Goal: Transaction & Acquisition: Purchase product/service

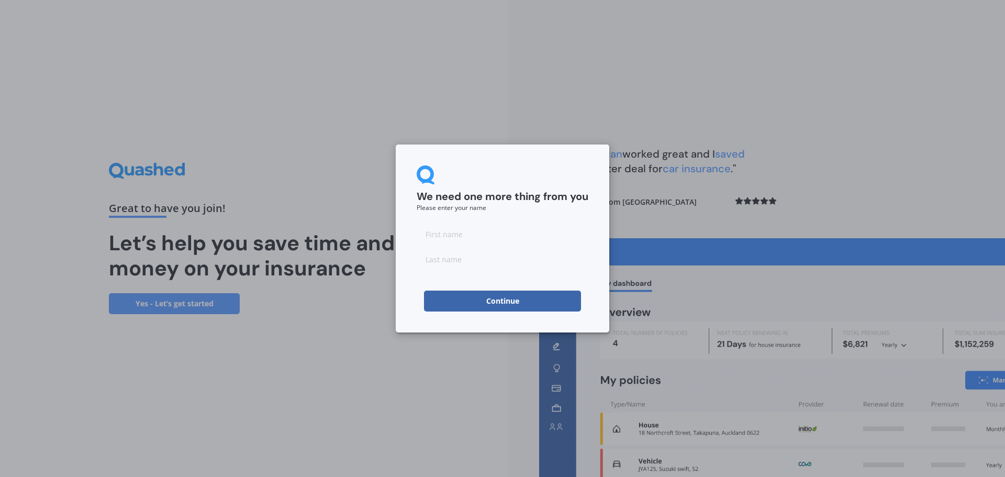
click at [455, 234] on input at bounding box center [503, 233] width 172 height 21
type input "[PERSON_NAME]"
click at [461, 261] on input at bounding box center [503, 259] width 172 height 21
type input "[PERSON_NAME]"
click at [480, 298] on button "Continue" at bounding box center [502, 300] width 157 height 21
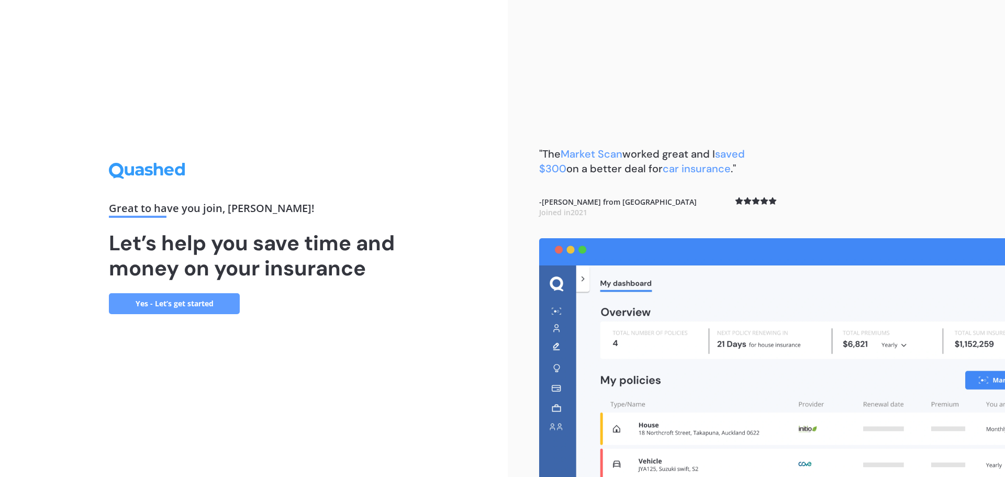
click at [207, 307] on link "Yes - Let’s get started" at bounding box center [174, 303] width 131 height 21
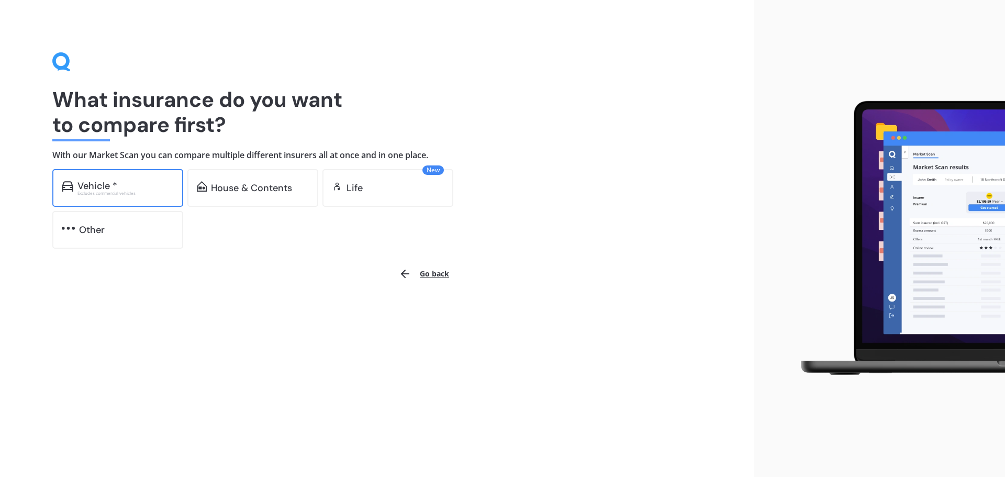
click at [108, 191] on div "Excludes commercial vehicles" at bounding box center [125, 193] width 96 height 4
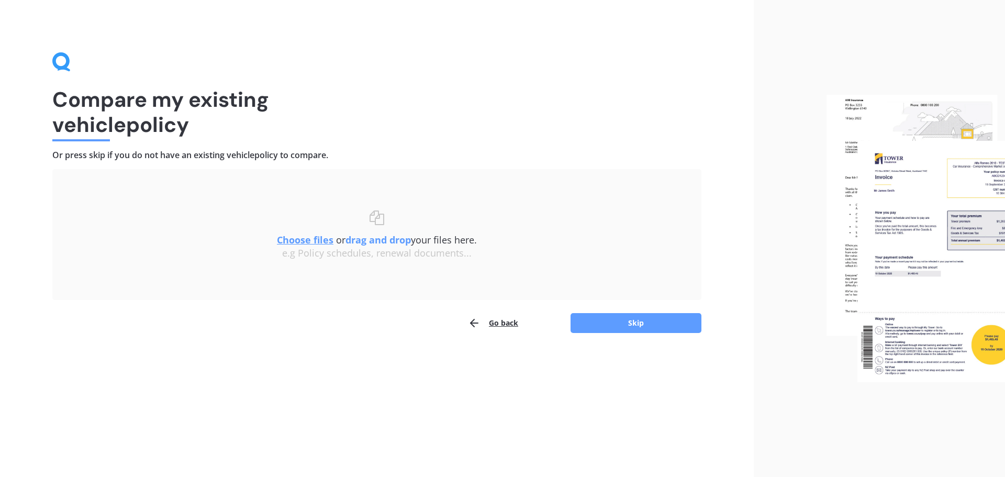
click at [498, 323] on button "Go back" at bounding box center [493, 322] width 50 height 21
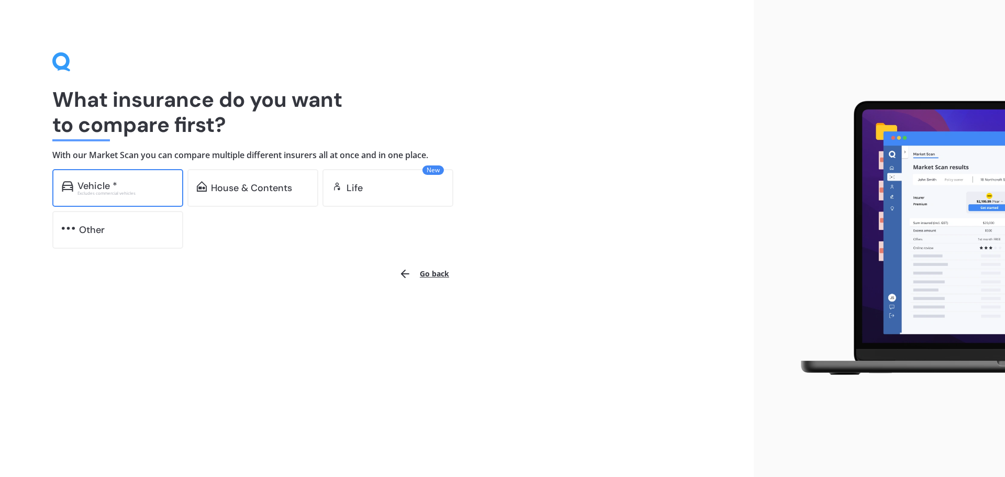
click at [92, 192] on div "Excludes commercial vehicles" at bounding box center [125, 193] width 96 height 4
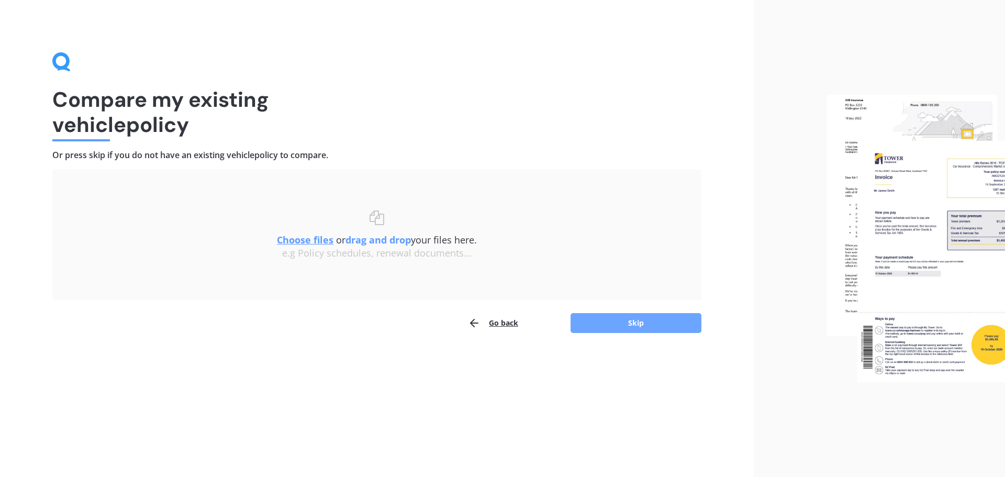
click at [641, 321] on button "Skip" at bounding box center [635, 323] width 131 height 20
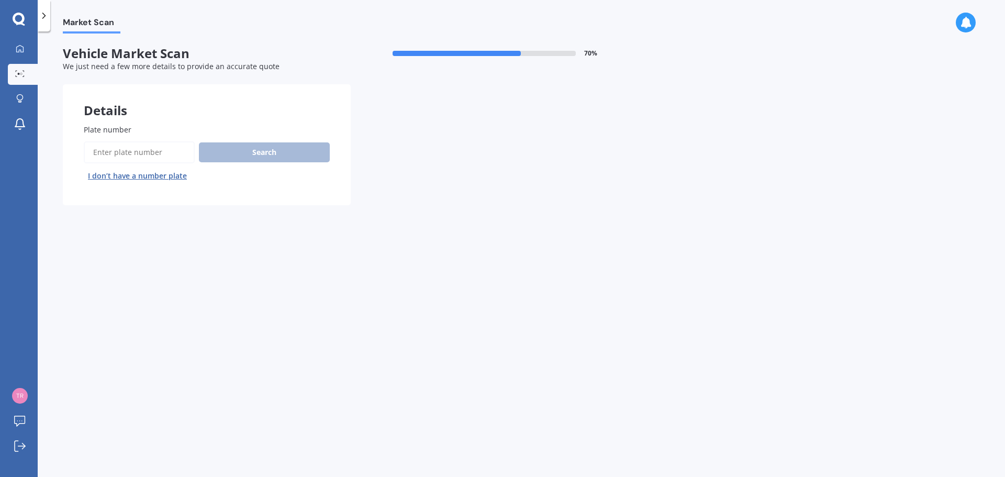
click at [152, 154] on input "Plate number" at bounding box center [139, 152] width 111 height 22
click at [143, 177] on button "I don’t have a number plate" at bounding box center [137, 175] width 107 height 17
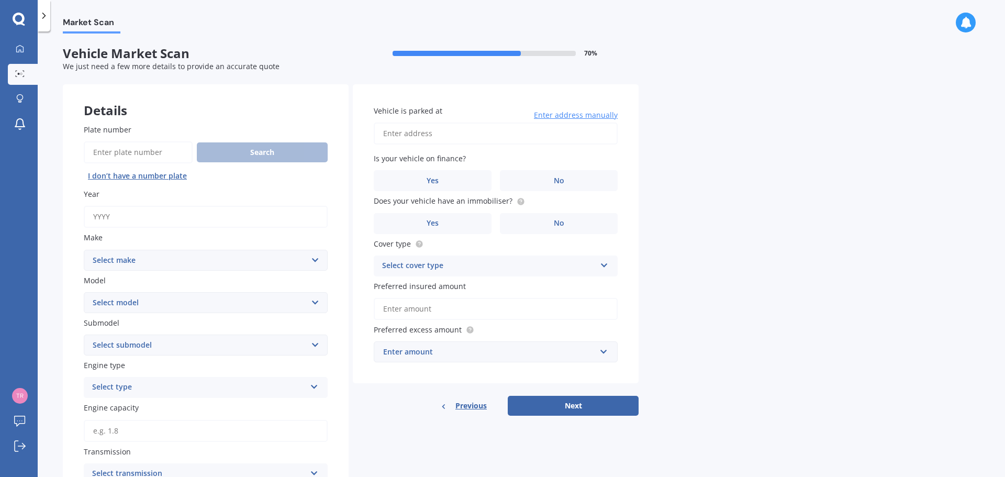
click at [124, 215] on input "Year" at bounding box center [206, 217] width 244 height 22
type input "2015"
click at [133, 258] on select "Select make AC ALFA ROMEO ASTON MARTIN AUDI AUSTIN BEDFORD Bentley BMW BYD CADI…" at bounding box center [206, 260] width 244 height 21
select select "TOYOTA"
click at [84, 250] on select "Select make AC ALFA ROMEO ASTON MARTIN AUDI AUSTIN BEDFORD Bentley BMW BYD CADI…" at bounding box center [206, 260] width 244 height 21
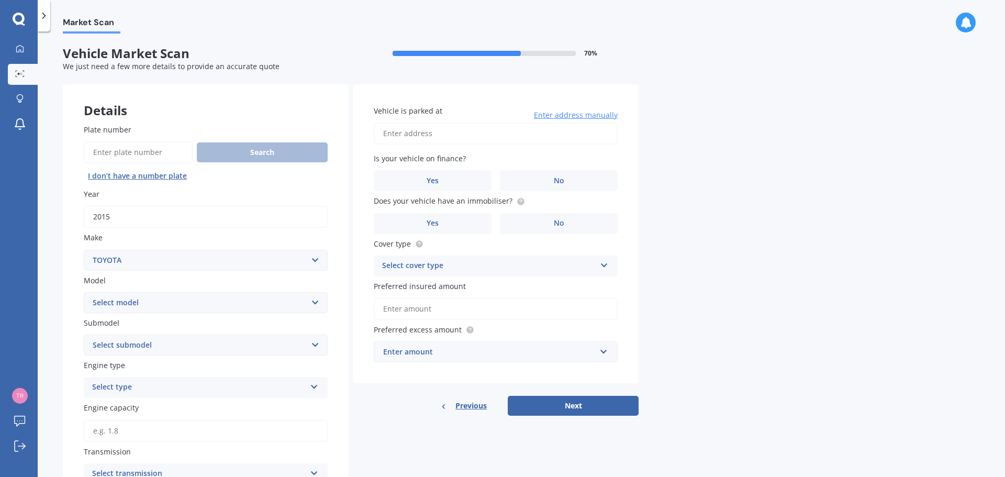
click at [129, 301] on select "Select model 4 Runner 86 Allex Allion Alphard Altezza Aqua Aristo Aurion Auris …" at bounding box center [206, 302] width 244 height 21
select select "STARLET"
click at [84, 292] on select "Select model 4 Runner 86 Allex Allion Alphard Altezza Aqua Aristo Aurion Auris …" at bounding box center [206, 302] width 244 height 21
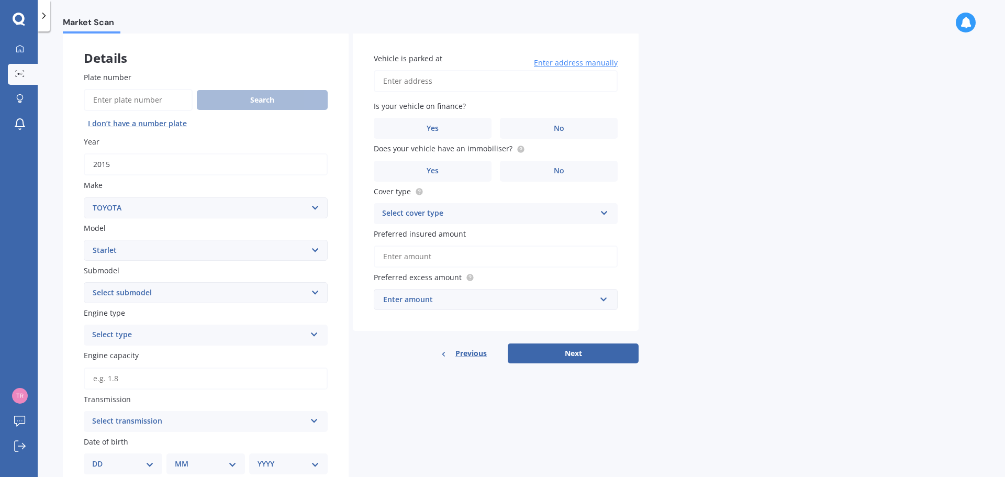
click at [163, 291] on select "Select submodel (All other) GT & Turbo Petrol 1.3 Non Turbo" at bounding box center [206, 292] width 244 height 21
select select "PETROL 1.3 NON TURBO"
click at [84, 282] on select "Select submodel (All other) GT & Turbo Petrol 1.3 Non Turbo" at bounding box center [206, 292] width 244 height 21
click at [170, 294] on select "Select submodel (All other) GT & Turbo Petrol 1.3 Non Turbo" at bounding box center [206, 292] width 244 height 21
click at [168, 296] on select "Select submodel (All other) GT & Turbo Petrol 1.3 Non Turbo" at bounding box center [206, 292] width 244 height 21
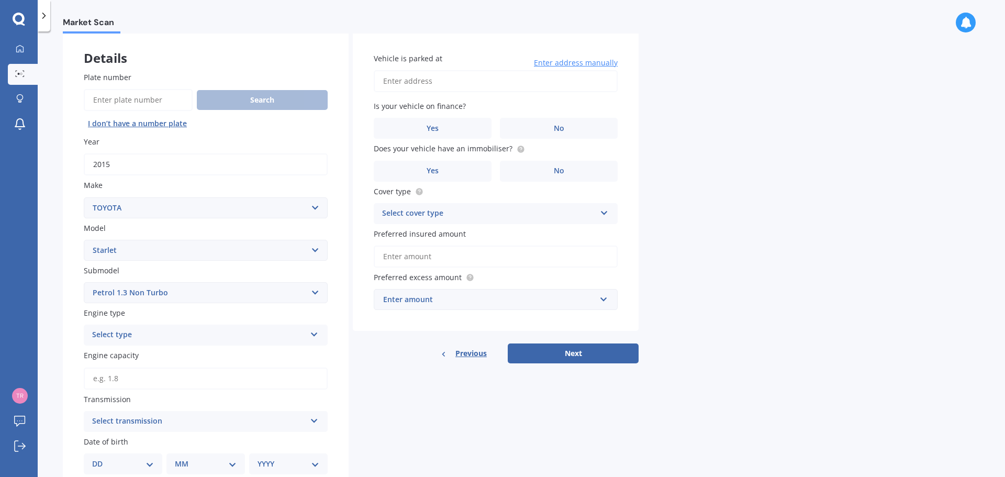
click at [171, 332] on div "Select type" at bounding box center [199, 335] width 214 height 13
click at [143, 355] on div "Petrol" at bounding box center [205, 355] width 243 height 19
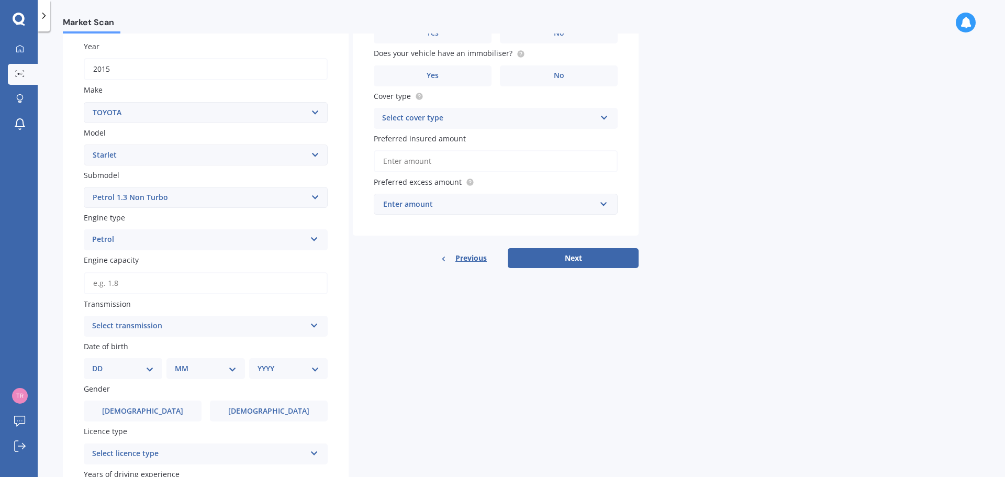
scroll to position [157, 0]
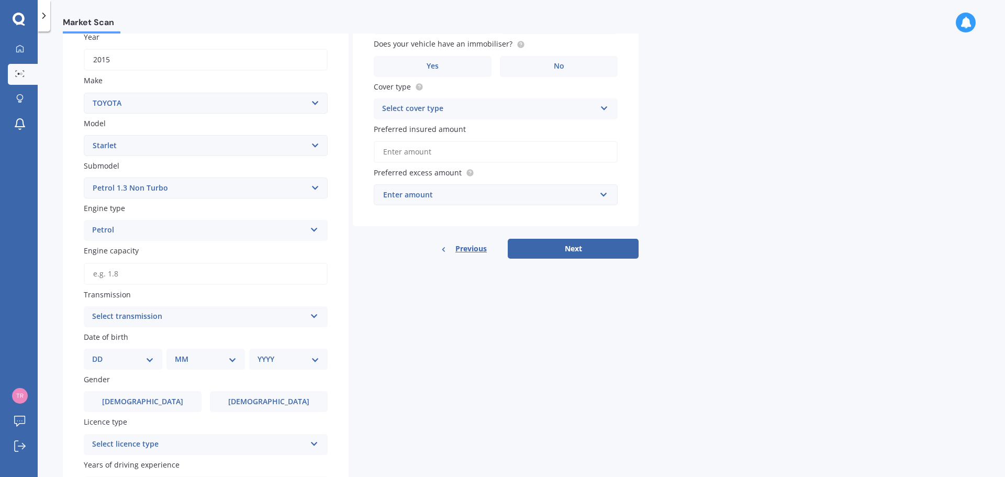
click at [139, 275] on input "Engine capacity" at bounding box center [206, 274] width 244 height 22
click at [199, 107] on select "Select make AC ALFA ROMEO ASTON MARTIN AUDI AUSTIN BEDFORD Bentley BMW BYD CADI…" at bounding box center [206, 103] width 244 height 21
select select "MITSUBISHI"
click at [84, 93] on select "Select make AC ALFA ROMEO ASTON MARTIN AUDI AUSTIN BEDFORD Bentley BMW BYD CADI…" at bounding box center [206, 103] width 244 height 21
select select
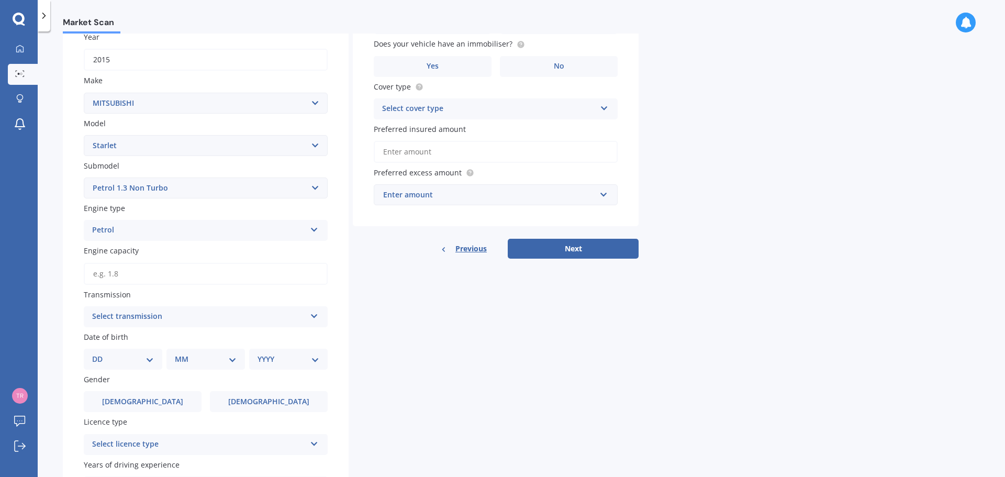
select select
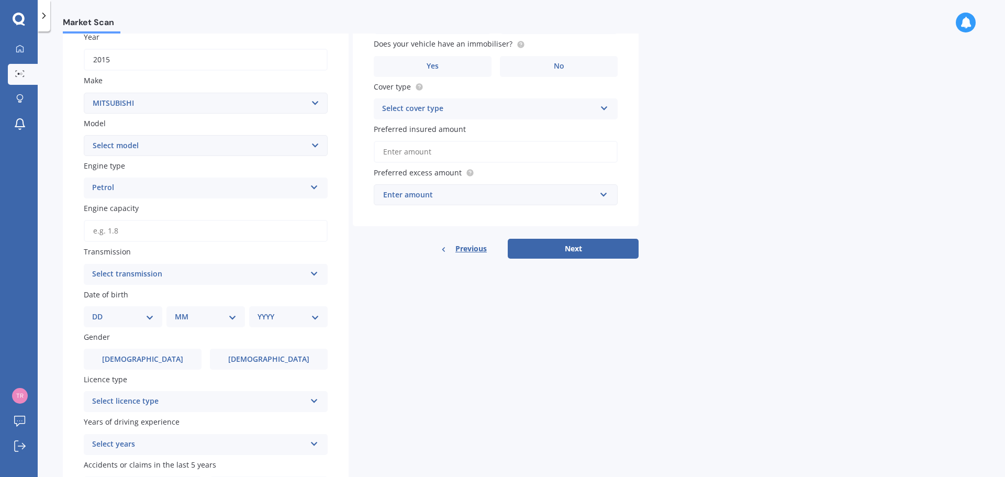
click at [162, 147] on select "Select model 380 Airtrek Aspire ASX Canter Carisma Challenger Challenger Diesel…" at bounding box center [206, 145] width 244 height 21
select select "MIRAGE"
click at [84, 135] on select "Select model 380 Airtrek Aspire ASX Canter Carisma Challenger Challenger Diesel…" at bounding box center [206, 145] width 244 height 21
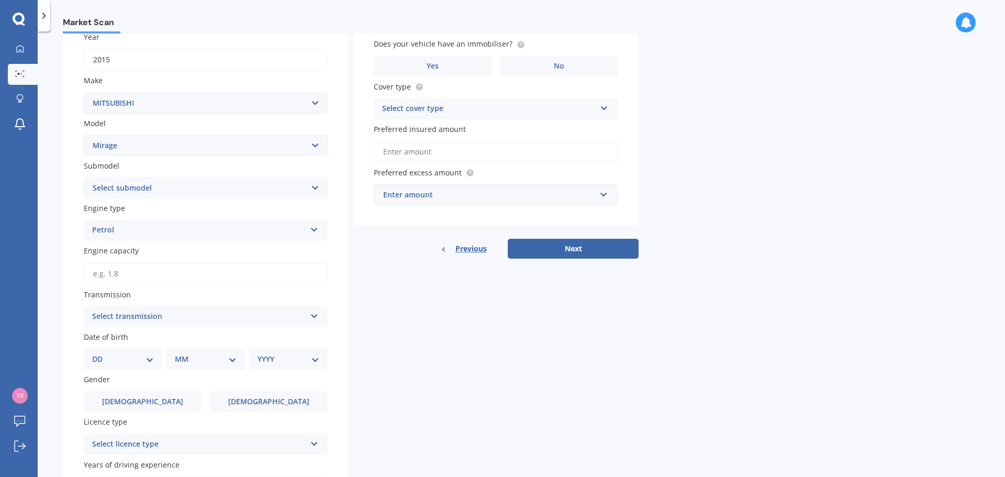
click at [165, 186] on select "Select submodel (All other) Asti 1.5 Litre Dingo 1.8 Litre GLX GSR Spacewagon X…" at bounding box center [206, 187] width 244 height 21
click at [165, 187] on select "Select submodel (All other) Asti 1.5 Litre Dingo 1.8 Litre GLX GSR Spacewagon X…" at bounding box center [206, 187] width 244 height 21
click at [167, 185] on select "Select submodel (All other) Asti 1.5 Litre Dingo 1.8 Litre GLX GSR Spacewagon X…" at bounding box center [206, 187] width 244 height 21
select select "XLS"
click at [84, 177] on select "Select submodel (All other) Asti 1.5 Litre Dingo 1.8 Litre GLX GSR Spacewagon X…" at bounding box center [206, 187] width 244 height 21
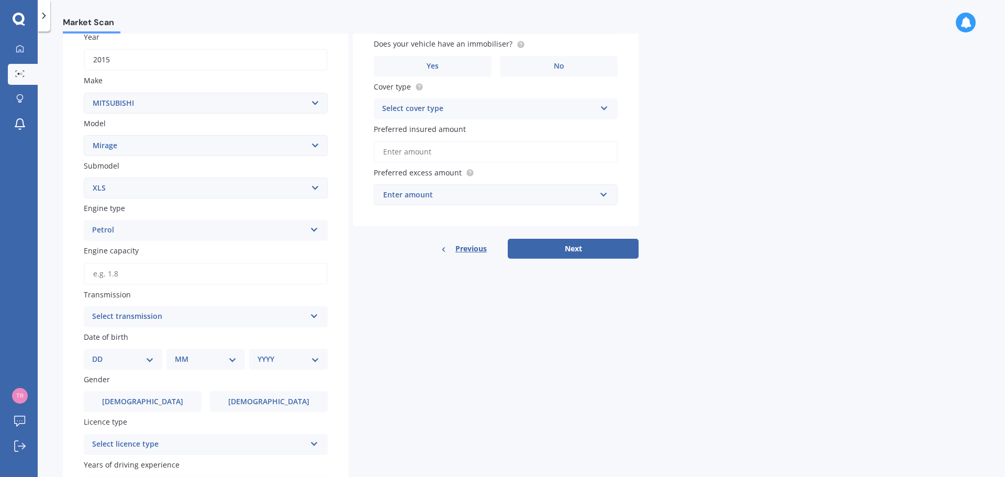
click at [141, 231] on div "Petrol" at bounding box center [199, 230] width 214 height 13
click at [141, 230] on div "Petrol" at bounding box center [199, 230] width 214 height 13
click at [125, 275] on input "Engine capacity" at bounding box center [206, 274] width 244 height 22
type input "1.2"
click at [91, 315] on div "Select transmission Auto Manual Other" at bounding box center [206, 316] width 244 height 21
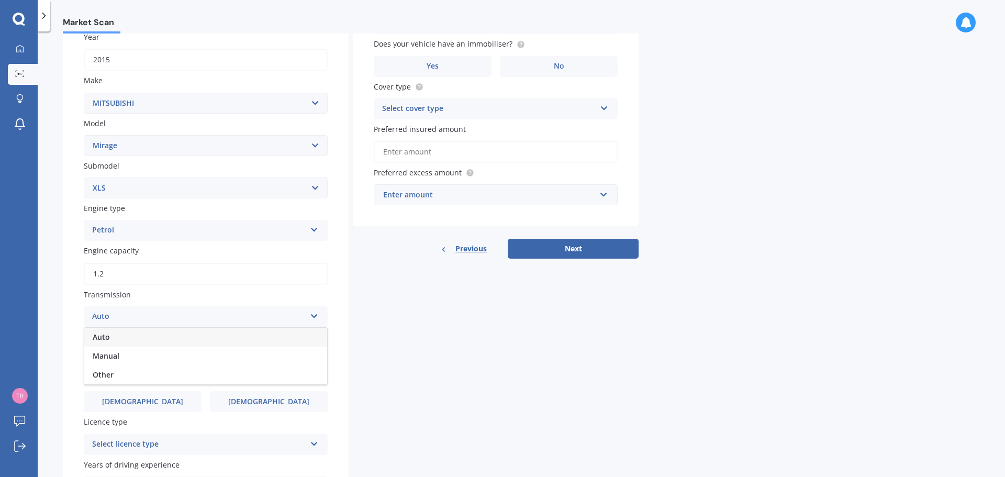
click at [109, 337] on span "Auto" at bounding box center [101, 337] width 17 height 10
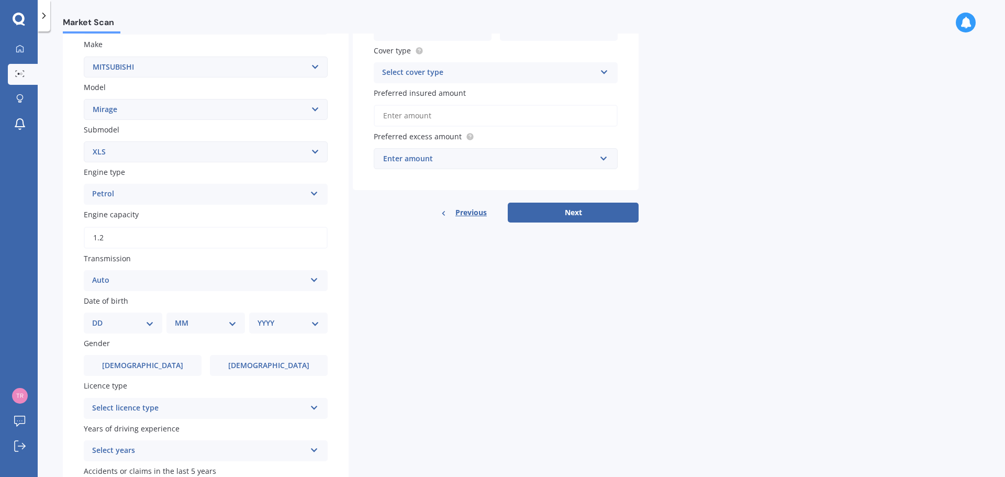
scroll to position [209, 0]
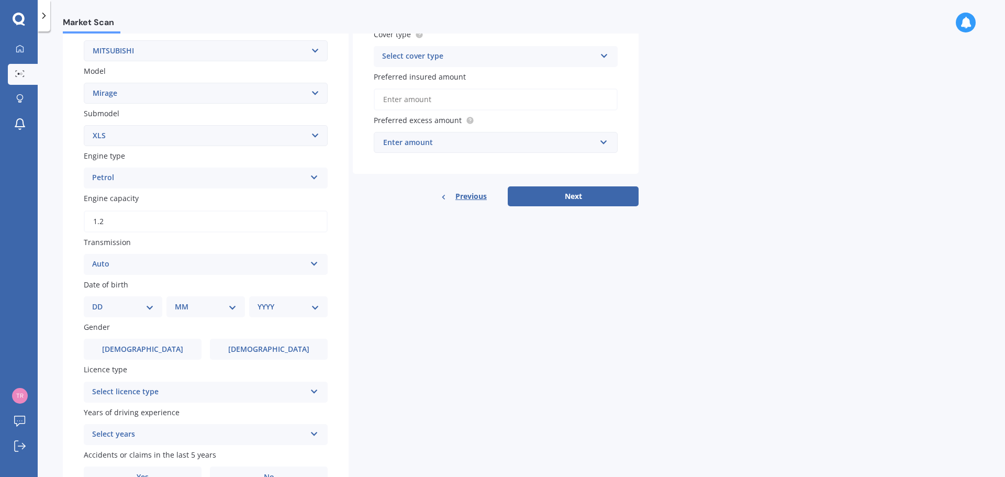
click at [151, 306] on select "DD 01 02 03 04 05 06 07 08 09 10 11 12 13 14 15 16 17 18 19 20 21 22 23 24 25 2…" at bounding box center [123, 307] width 62 height 12
select select "05"
click at [100, 301] on select "DD 01 02 03 04 05 06 07 08 09 10 11 12 13 14 15 16 17 18 19 20 21 22 23 24 25 2…" at bounding box center [123, 307] width 62 height 12
click at [212, 313] on div "MM 01 02 03 04 05 06 07 08 09 10 11 12" at bounding box center [208, 306] width 74 height 21
click at [210, 309] on select "MM 01 02 03 04 05 06 07 08 09 10 11 12" at bounding box center [208, 307] width 58 height 12
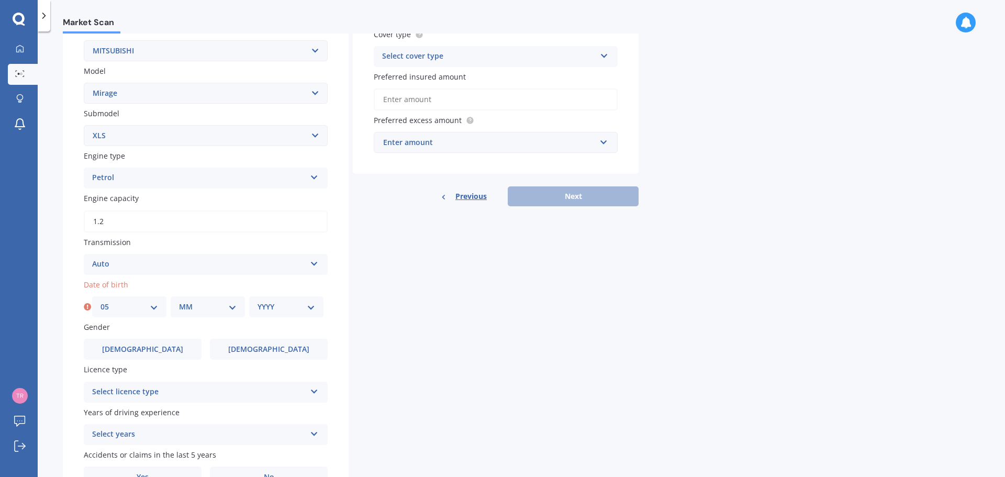
select select "12"
click at [179, 301] on select "MM 01 02 03 04 05 06 07 08 09 10 11 12" at bounding box center [208, 307] width 58 height 12
click at [289, 310] on select "YYYY 2025 2024 2023 2022 2021 2020 2019 2018 2017 2016 2015 2014 2013 2012 2011…" at bounding box center [287, 307] width 58 height 12
select select "2005"
click at [258, 301] on select "YYYY 2025 2024 2023 2022 2021 2020 2019 2018 2017 2016 2015 2014 2013 2012 2011…" at bounding box center [287, 307] width 58 height 12
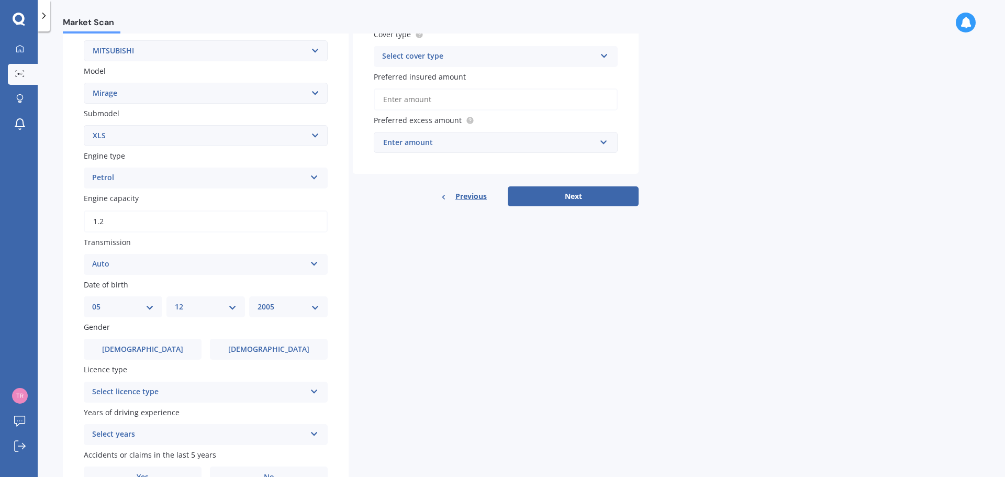
click at [151, 308] on select "DD 01 02 03 04 05 06 07 08 09 10 11 12 13 14 15 16 17 18 19 20 21 22 23 24 25 2…" at bounding box center [123, 307] width 62 height 12
select select "29"
click at [92, 301] on select "DD 01 02 03 04 05 06 07 08 09 10 11 12 13 14 15 16 17 18 19 20 21 22 23 24 25 2…" at bounding box center [123, 307] width 62 height 12
click at [210, 307] on select "MM 01 02 03 04 05 06 07 08 09 10 11 12" at bounding box center [206, 307] width 62 height 12
select select "11"
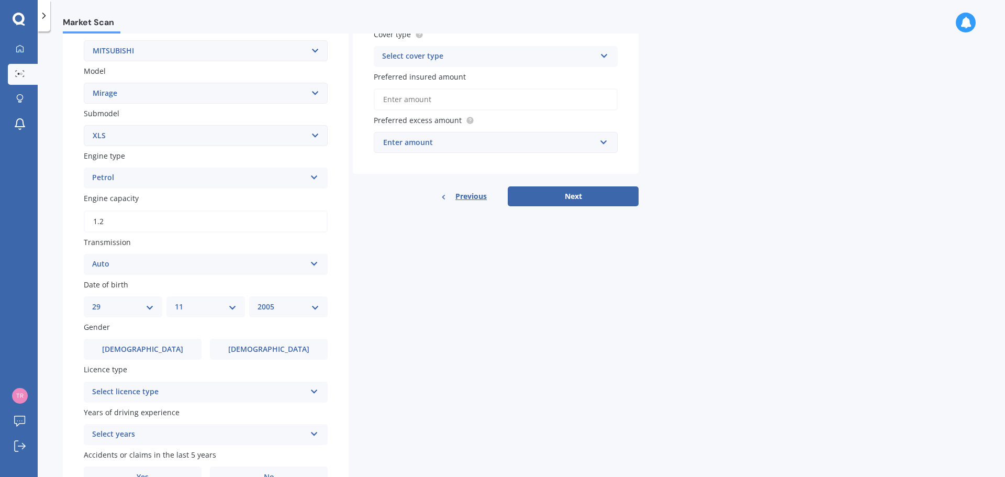
click at [175, 301] on select "MM 01 02 03 04 05 06 07 08 09 10 11 12" at bounding box center [206, 307] width 62 height 12
click at [118, 345] on label "Male" at bounding box center [143, 349] width 118 height 21
click at [0, 0] on input "Male" at bounding box center [0, 0] width 0 height 0
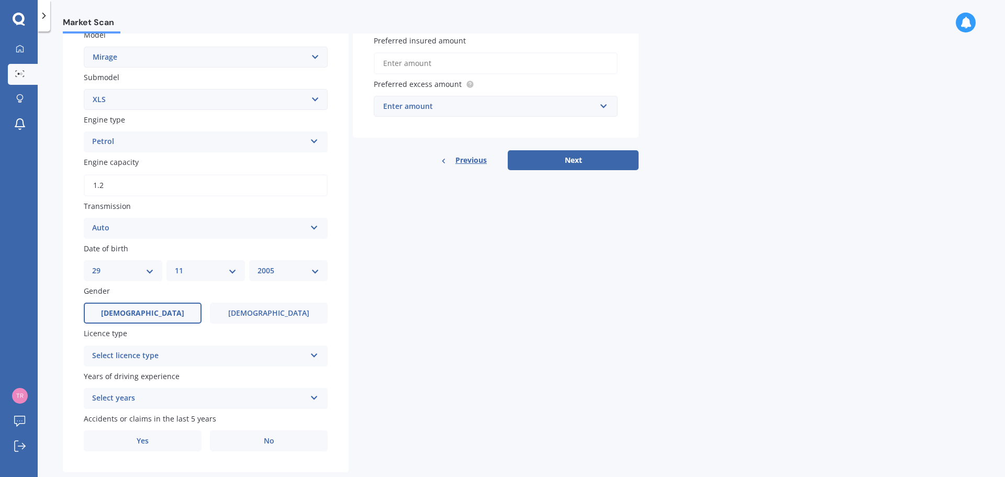
scroll to position [262, 0]
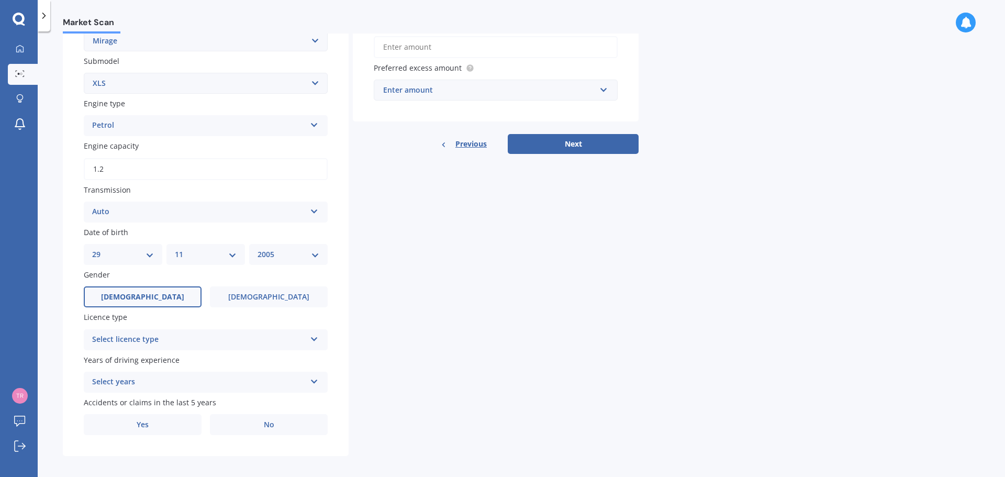
click at [199, 341] on div "Select licence type" at bounding box center [199, 339] width 214 height 13
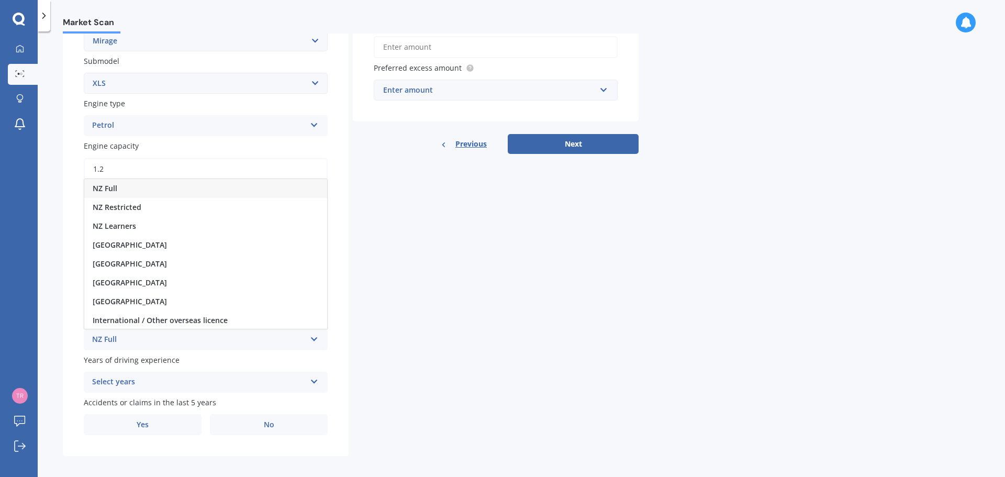
click at [132, 188] on div "NZ Full" at bounding box center [205, 188] width 243 height 19
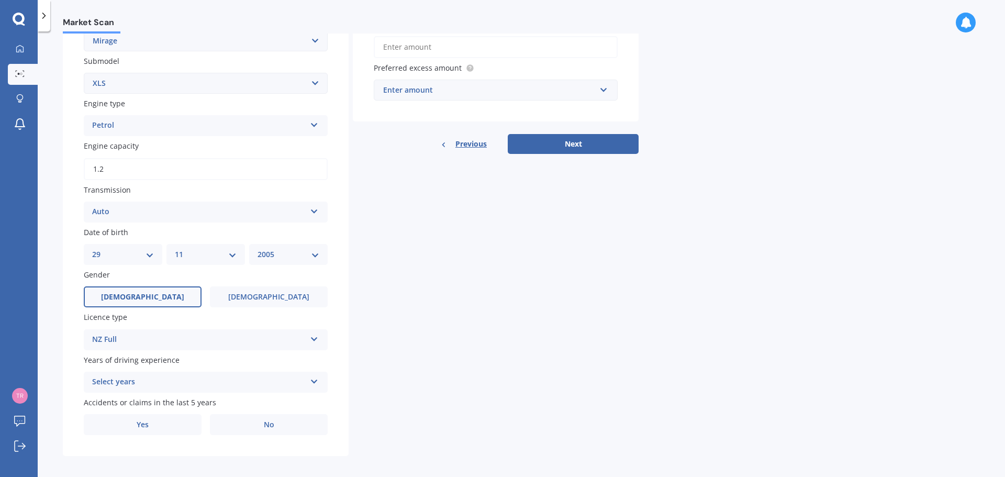
click at [205, 382] on div "Select years" at bounding box center [199, 382] width 214 height 13
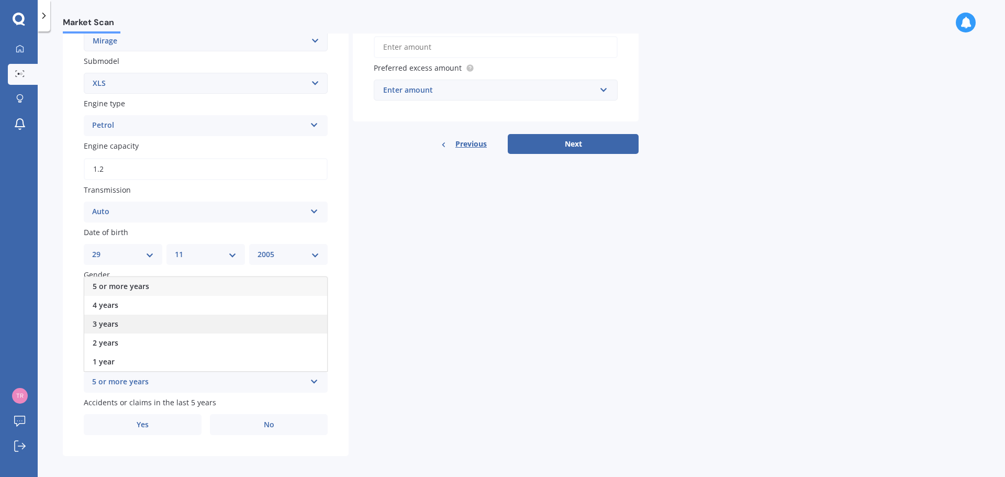
click at [113, 325] on span "3 years" at bounding box center [106, 324] width 26 height 10
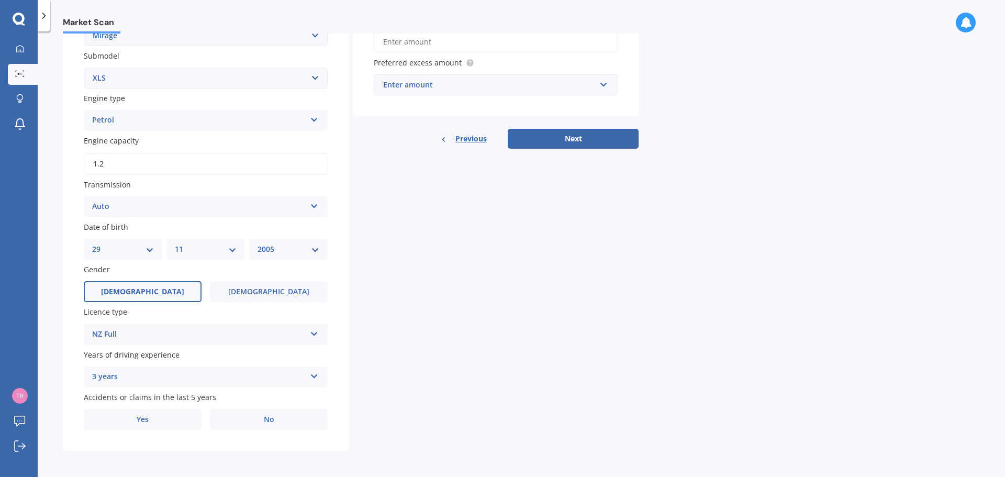
scroll to position [268, 0]
click at [165, 412] on label "Yes" at bounding box center [143, 418] width 118 height 21
click at [0, 0] on input "Yes" at bounding box center [0, 0] width 0 height 0
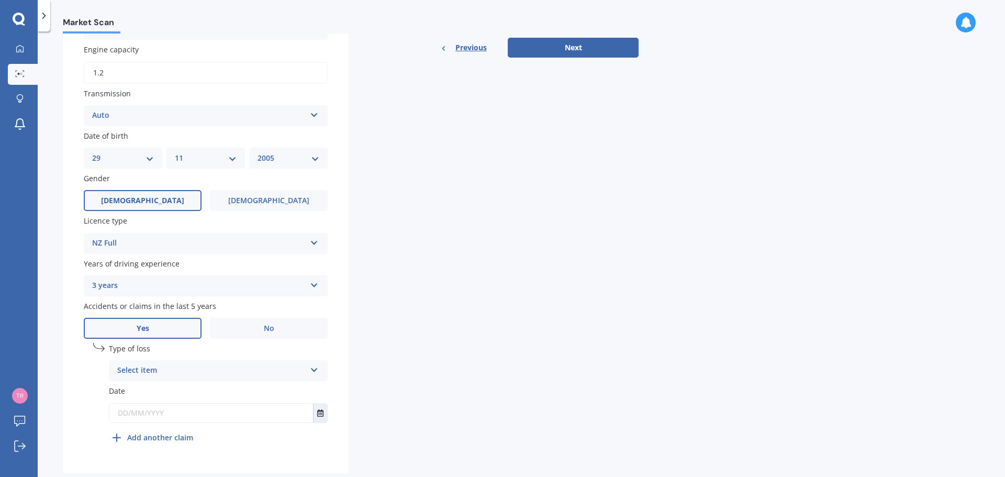
scroll to position [373, 0]
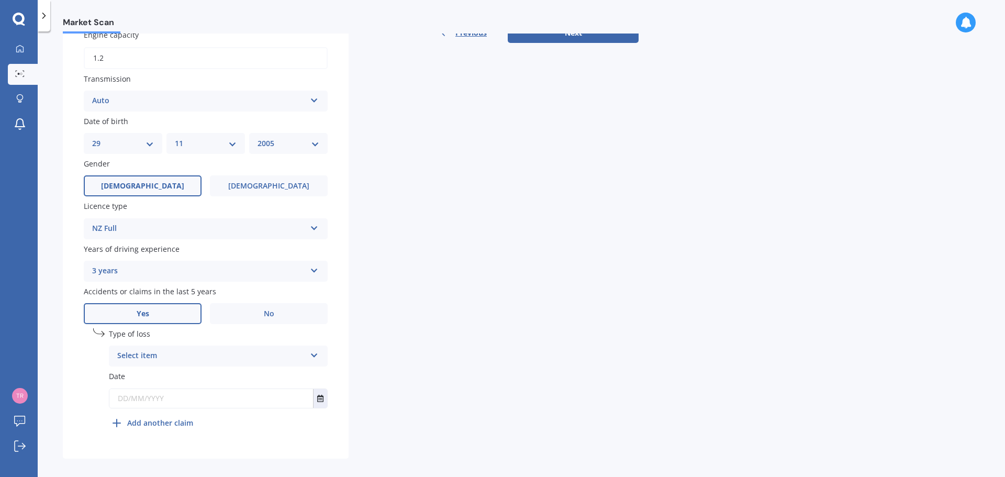
click at [227, 356] on div "Select item" at bounding box center [211, 356] width 188 height 13
click at [182, 378] on div "At fault accident" at bounding box center [218, 376] width 218 height 19
click at [264, 313] on span "No" at bounding box center [269, 313] width 10 height 9
click at [0, 0] on input "No" at bounding box center [0, 0] width 0 height 0
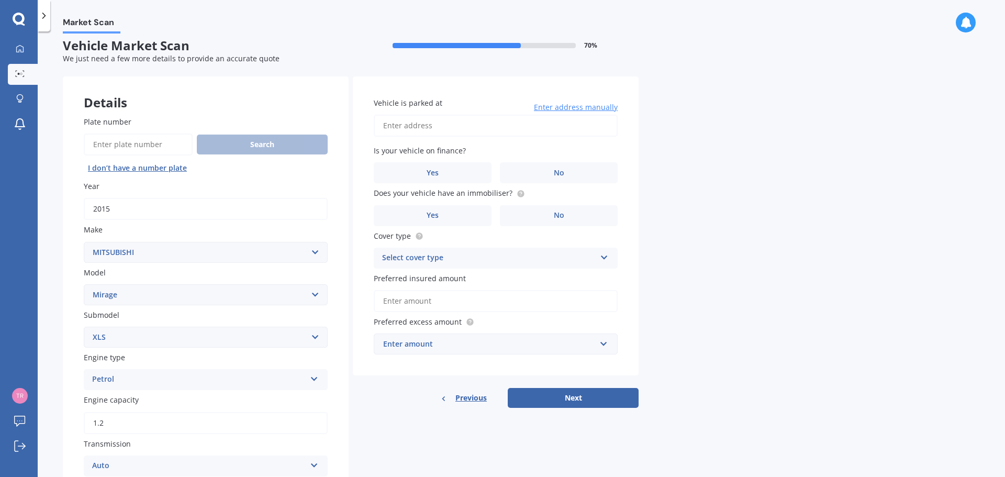
scroll to position [6, 0]
click at [424, 126] on input "Vehicle is parked at" at bounding box center [496, 127] width 244 height 22
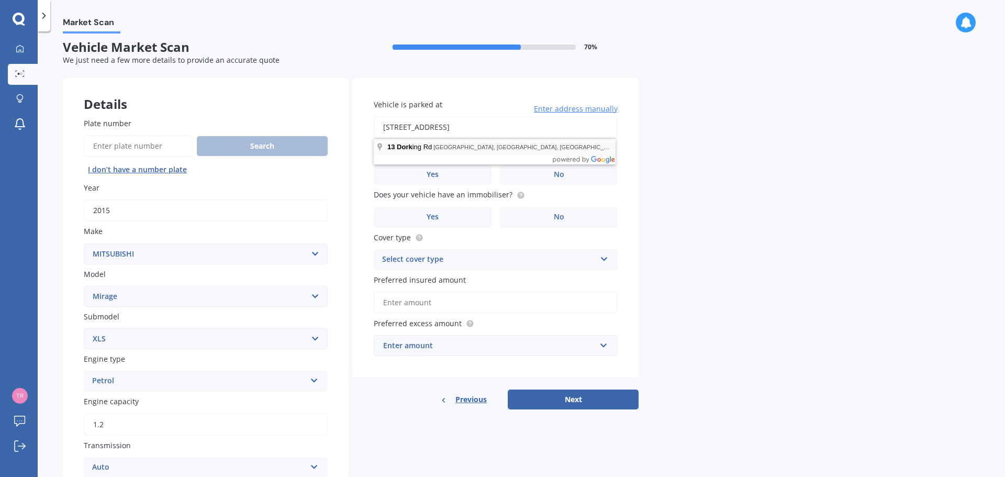
type input "13 Dorking Road, Brooklyn, Wellington 6021"
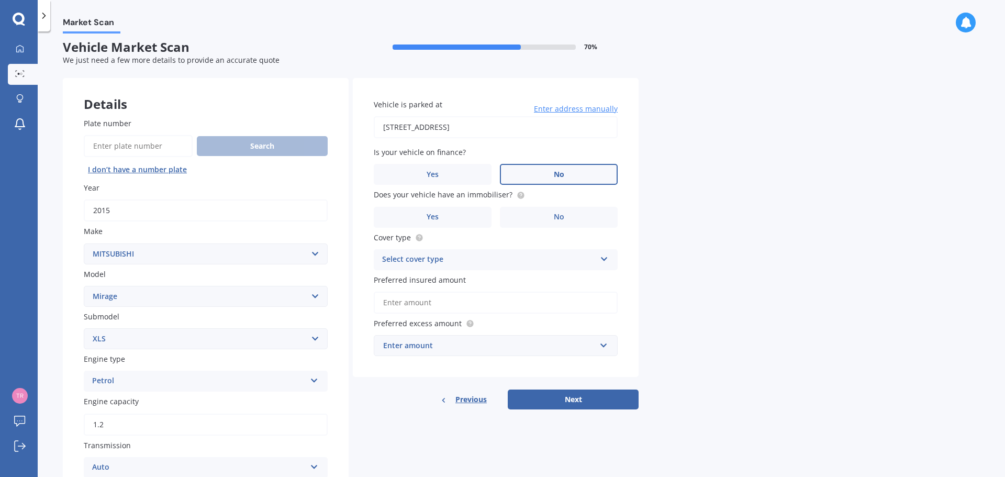
click at [555, 176] on span "No" at bounding box center [559, 174] width 10 height 9
click at [0, 0] on input "No" at bounding box center [0, 0] width 0 height 0
click at [554, 219] on span "No" at bounding box center [559, 216] width 10 height 9
click at [0, 0] on input "No" at bounding box center [0, 0] width 0 height 0
click at [509, 262] on div "Select cover type" at bounding box center [489, 259] width 214 height 13
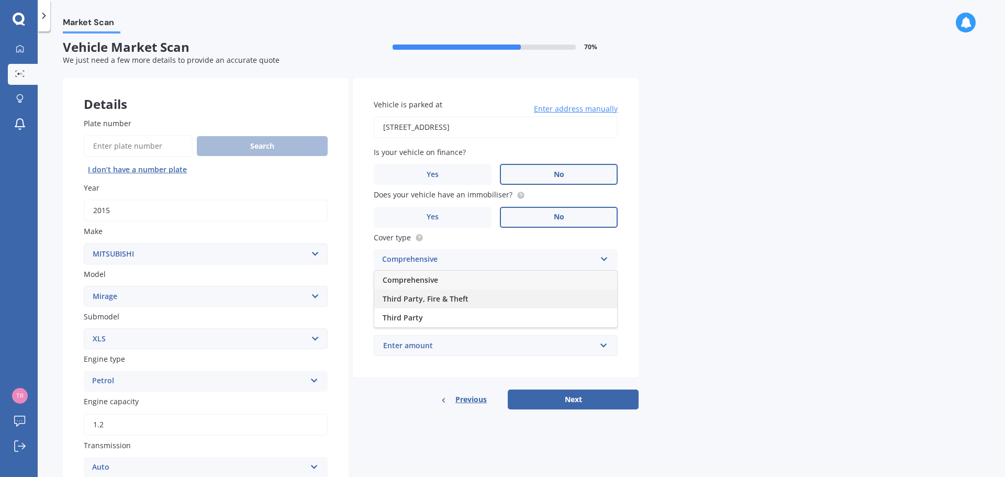
click at [431, 298] on span "Third Party, Fire & Theft" at bounding box center [426, 299] width 86 height 10
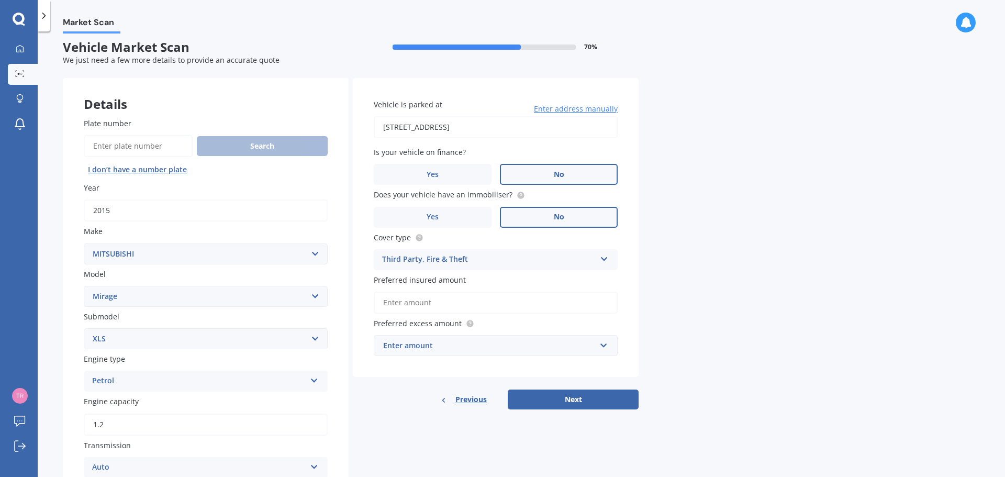
click at [440, 306] on input "Preferred insured amount" at bounding box center [496, 303] width 244 height 22
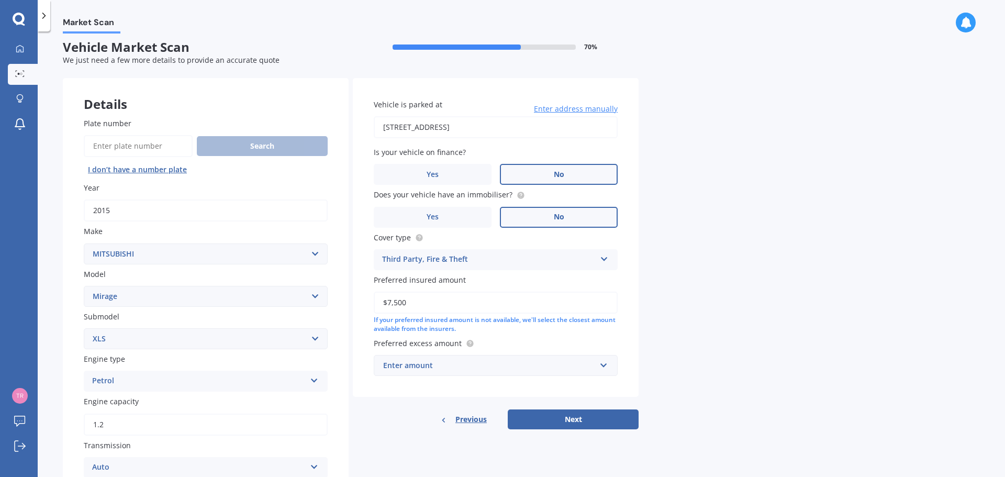
type input "$7,500"
click at [500, 367] on div "Enter amount" at bounding box center [489, 366] width 212 height 12
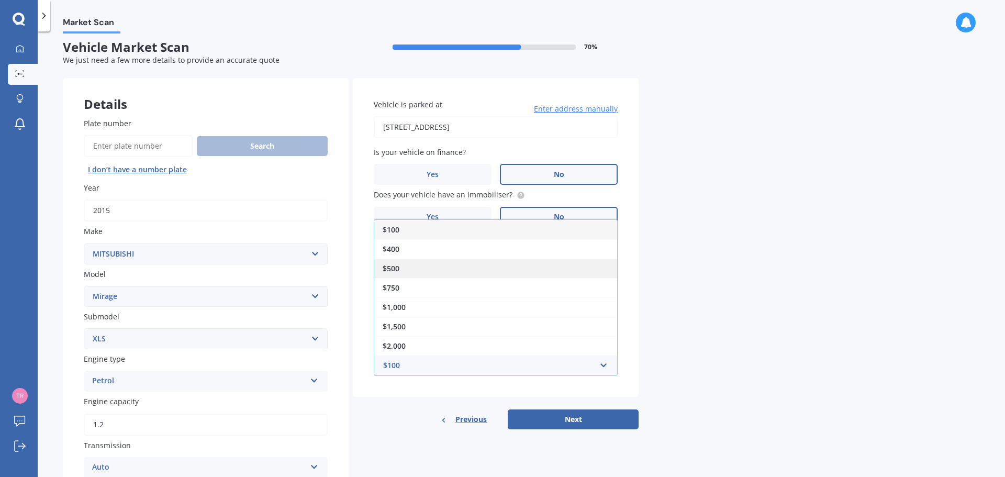
click at [403, 269] on div "$500" at bounding box center [495, 268] width 243 height 19
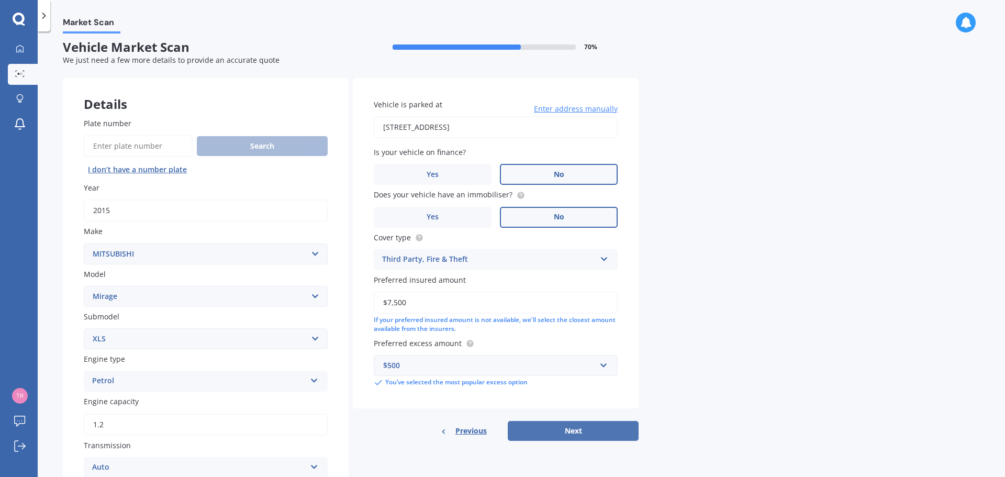
click at [586, 428] on button "Next" at bounding box center [573, 431] width 131 height 20
select select "29"
select select "11"
select select "2005"
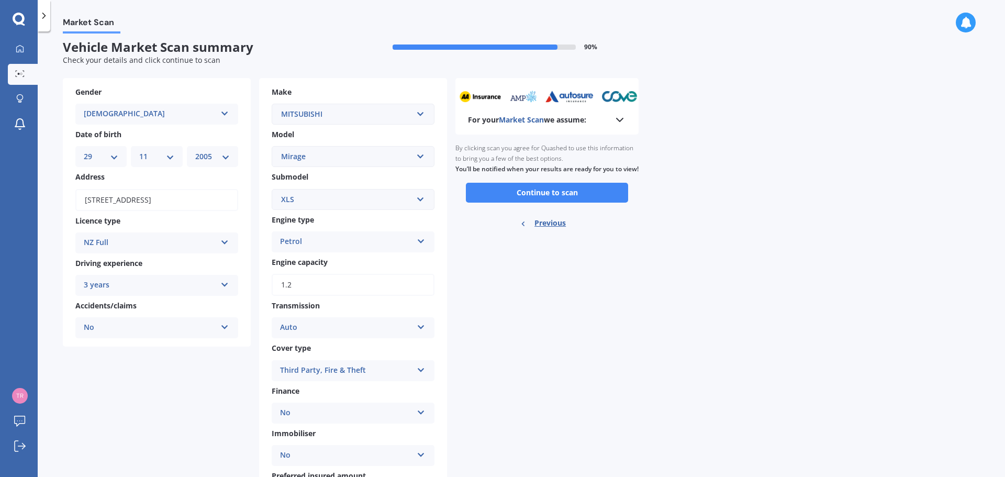
scroll to position [0, 0]
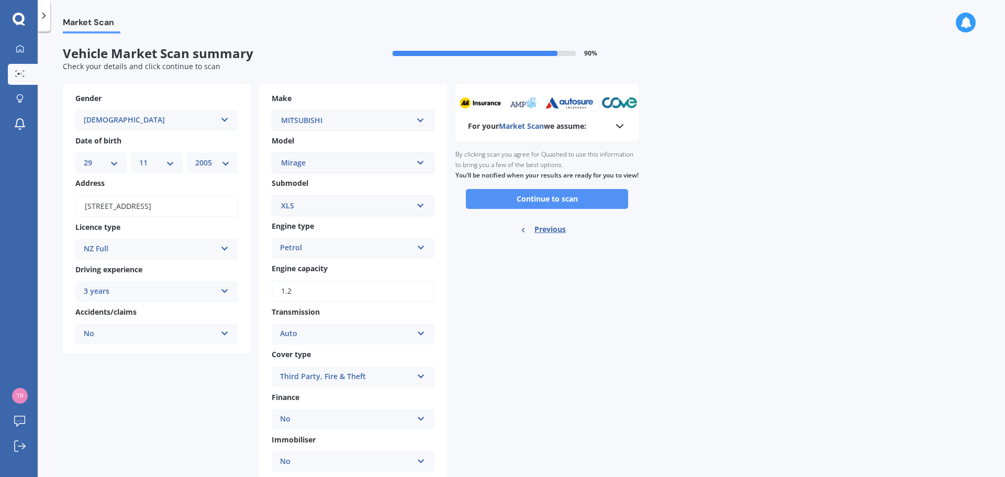
click at [528, 206] on button "Continue to scan" at bounding box center [547, 199] width 162 height 20
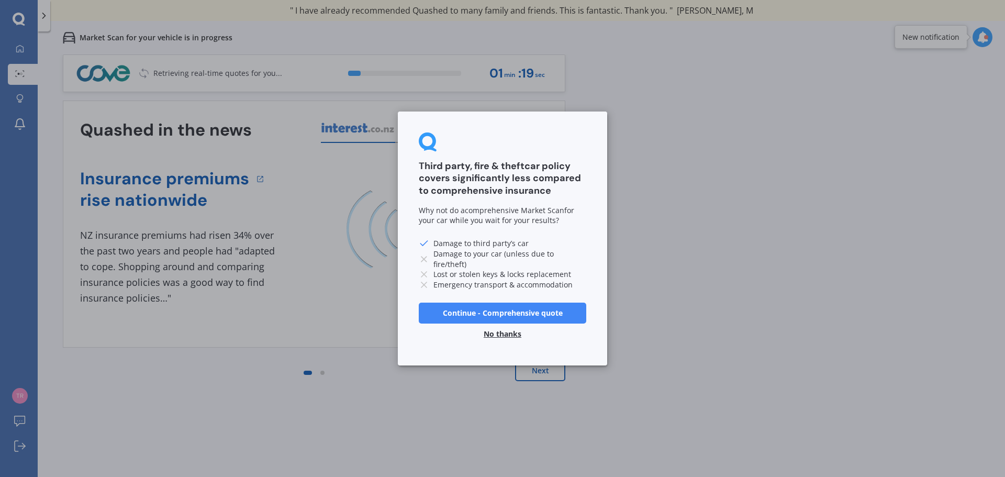
click at [504, 310] on button "Continue - Comprehensive quote" at bounding box center [502, 313] width 167 height 21
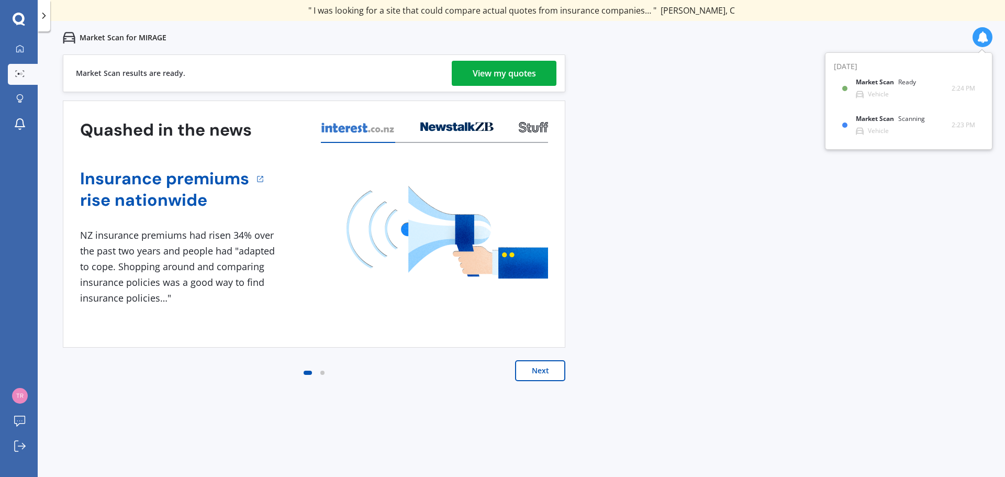
click at [500, 74] on div "View my quotes" at bounding box center [504, 73] width 63 height 25
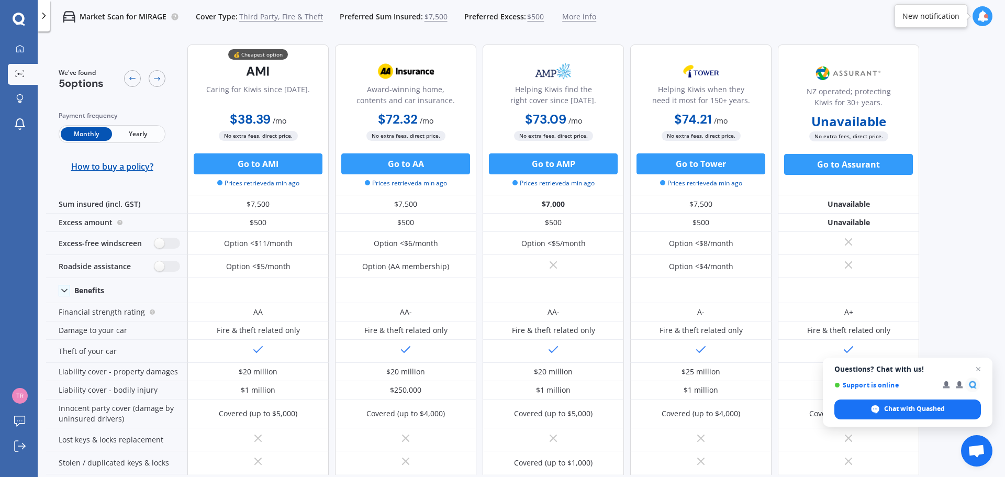
click at [141, 132] on span "Yearly" at bounding box center [137, 134] width 51 height 14
click at [271, 15] on span "Third Party, Fire & Theft" at bounding box center [281, 17] width 84 height 10
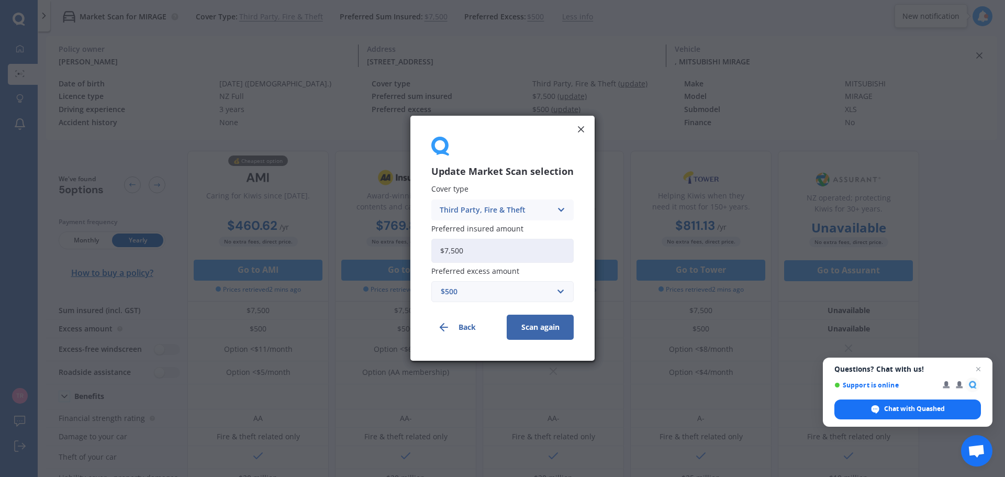
click at [501, 208] on div "Third Party, Fire & Theft" at bounding box center [496, 210] width 112 height 12
click at [498, 227] on div "Comprehensive" at bounding box center [502, 230] width 141 height 19
click at [536, 323] on button "Scan again" at bounding box center [540, 327] width 67 height 25
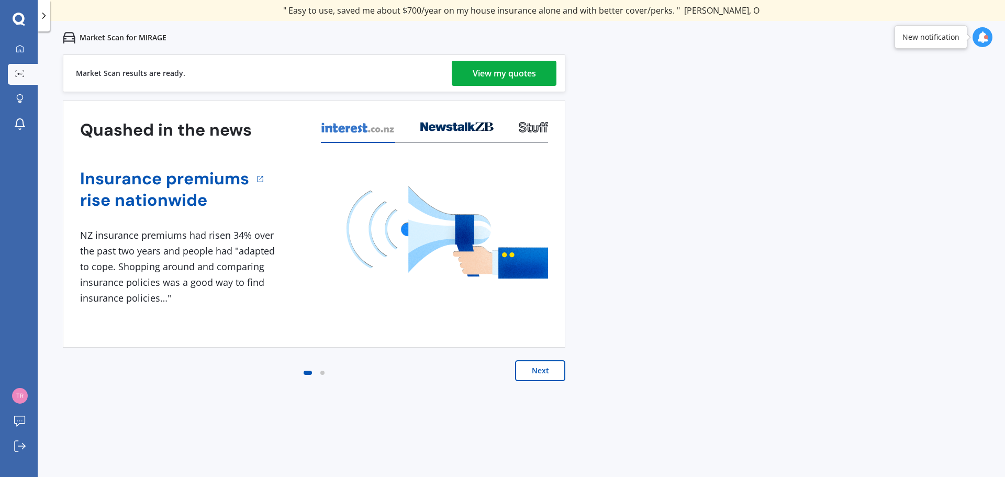
click at [488, 69] on div "View my quotes" at bounding box center [504, 73] width 63 height 25
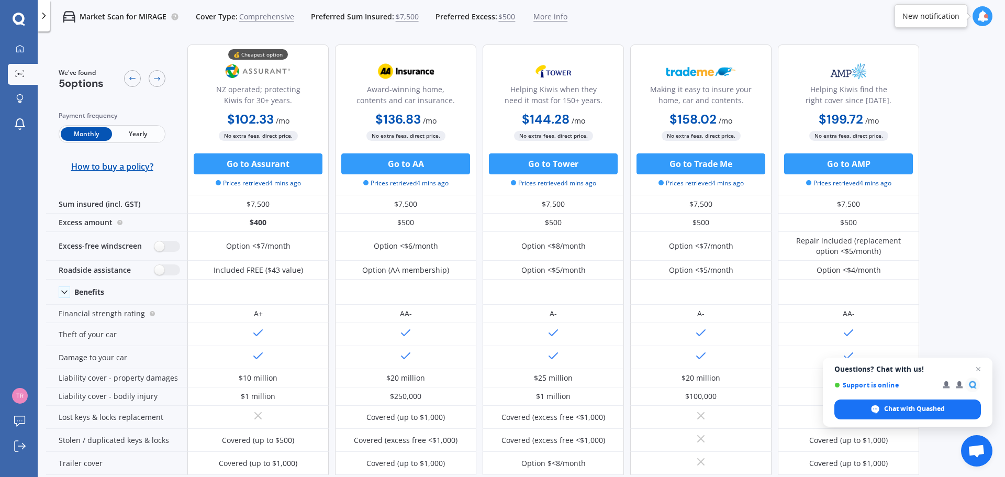
click at [147, 133] on span "Yearly" at bounding box center [137, 134] width 51 height 14
